Goal: Find specific page/section: Find specific page/section

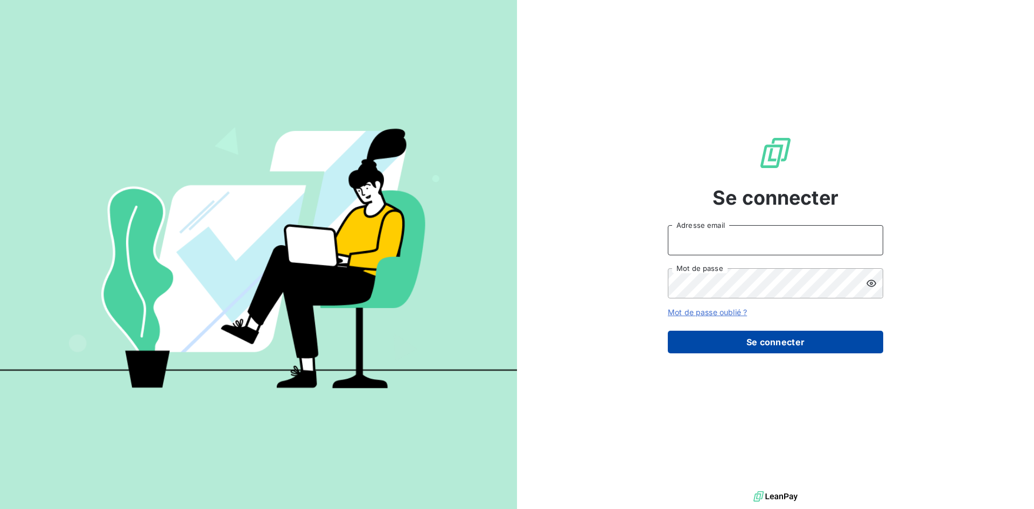
type input "[PERSON_NAME][EMAIL_ADDRESS][PERSON_NAME][DOMAIN_NAME]"
click at [785, 344] on button "Se connecter" at bounding box center [775, 342] width 215 height 23
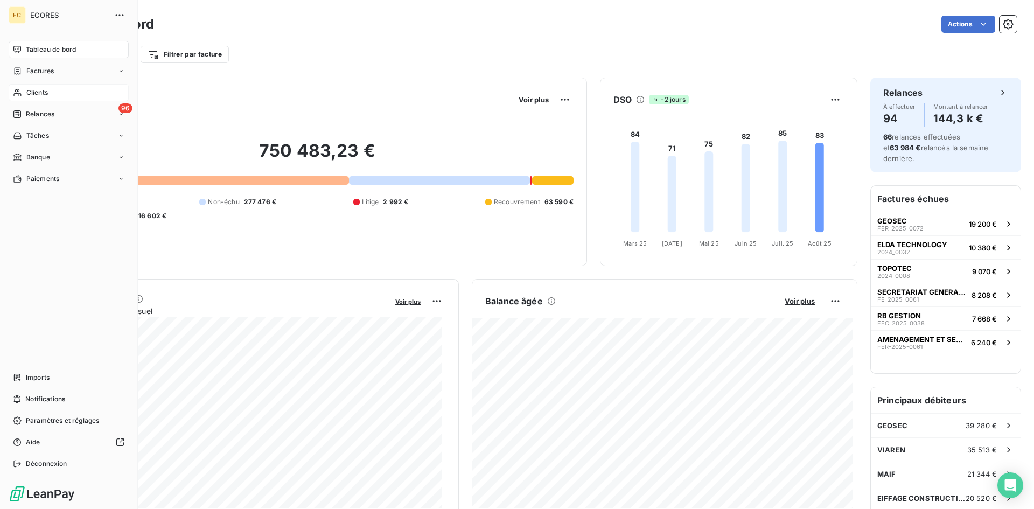
click at [48, 92] on div "Clients" at bounding box center [69, 92] width 120 height 17
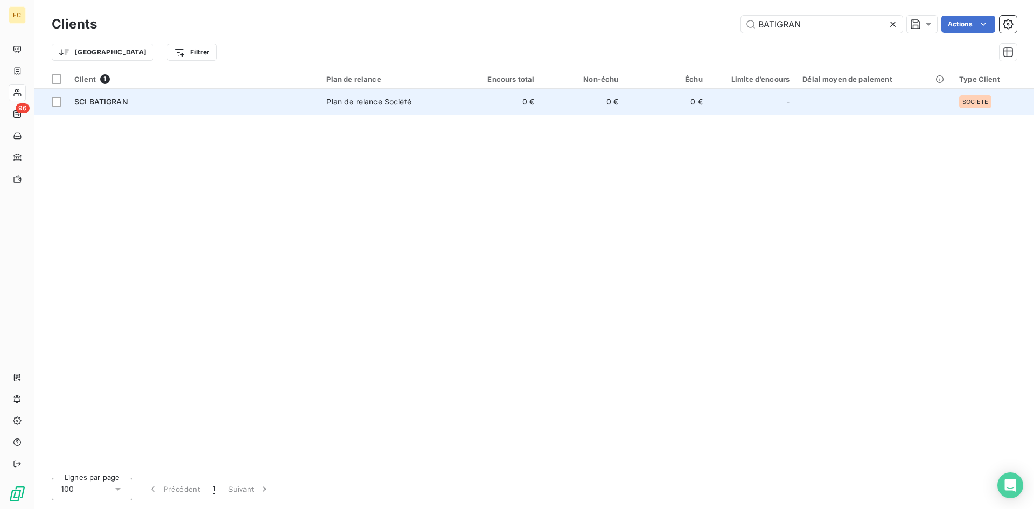
type input "BATIGRAN"
click at [219, 109] on td "SCI BATIGRAN" at bounding box center [194, 102] width 252 height 26
